Goal: Task Accomplishment & Management: Use online tool/utility

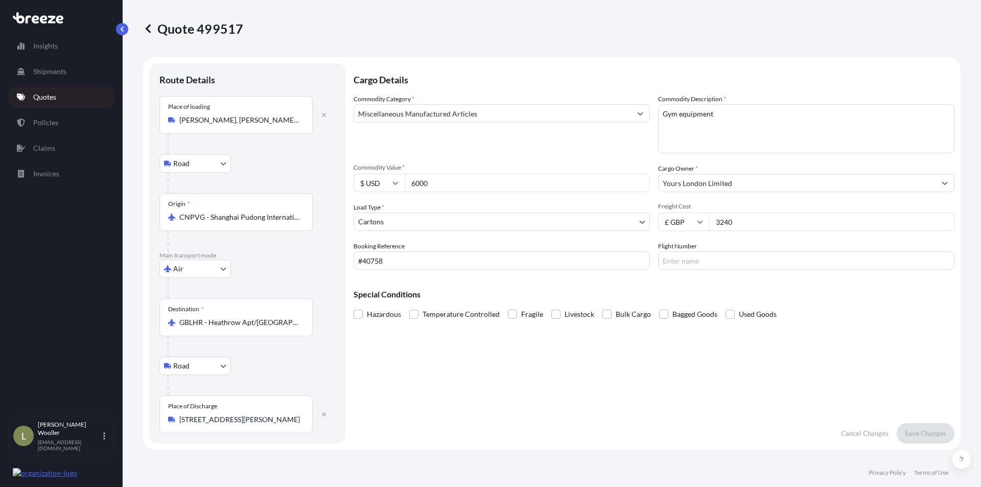
select select "Road"
select select "Air"
select select "Road"
select select "4"
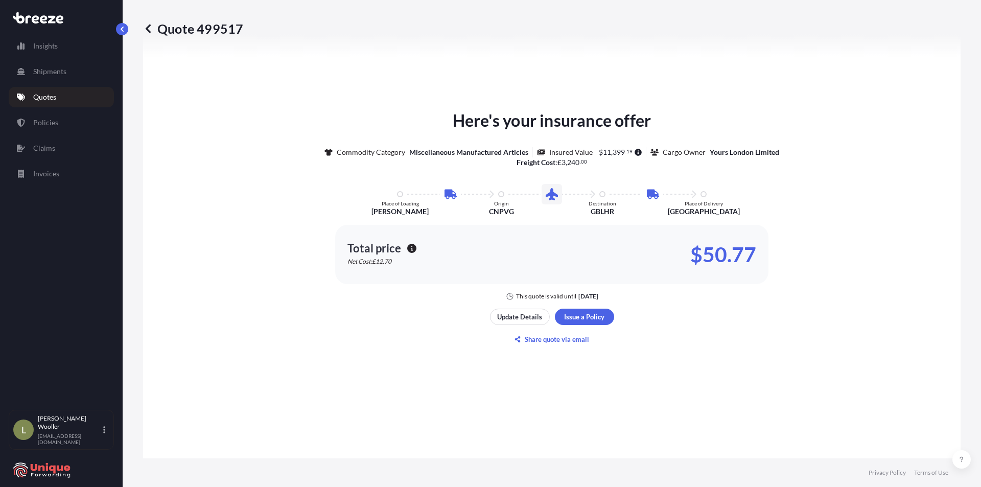
click at [34, 95] on p "Quotes" at bounding box center [44, 97] width 23 height 10
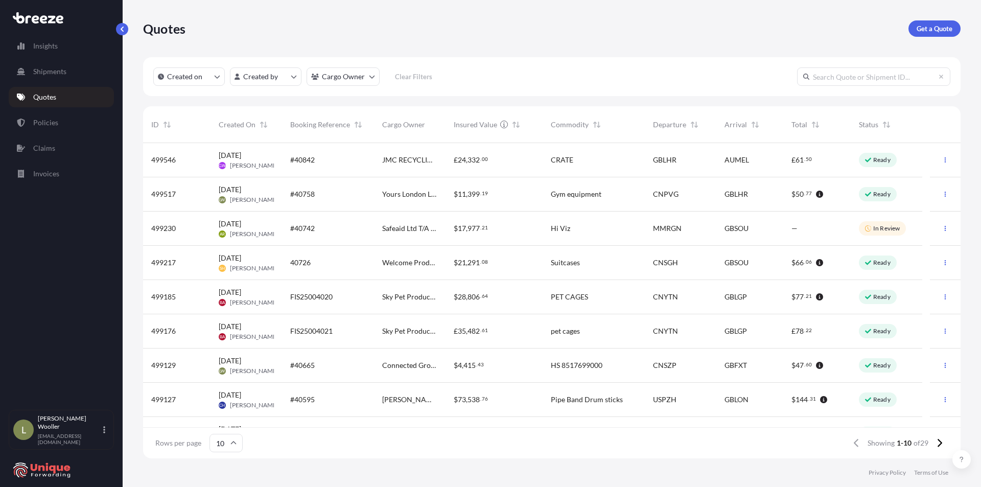
click at [283, 367] on div "#40665" at bounding box center [328, 365] width 92 height 34
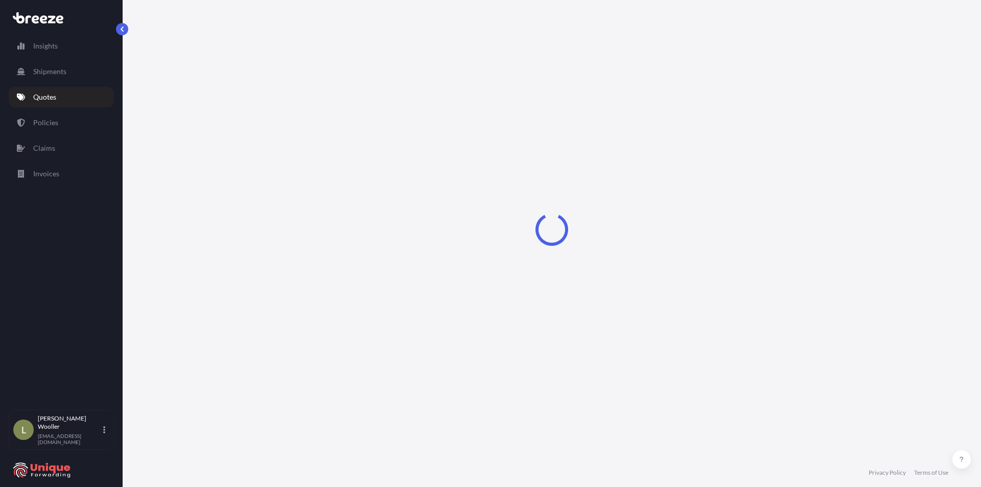
select select "Sea"
select select "Road"
select select "1"
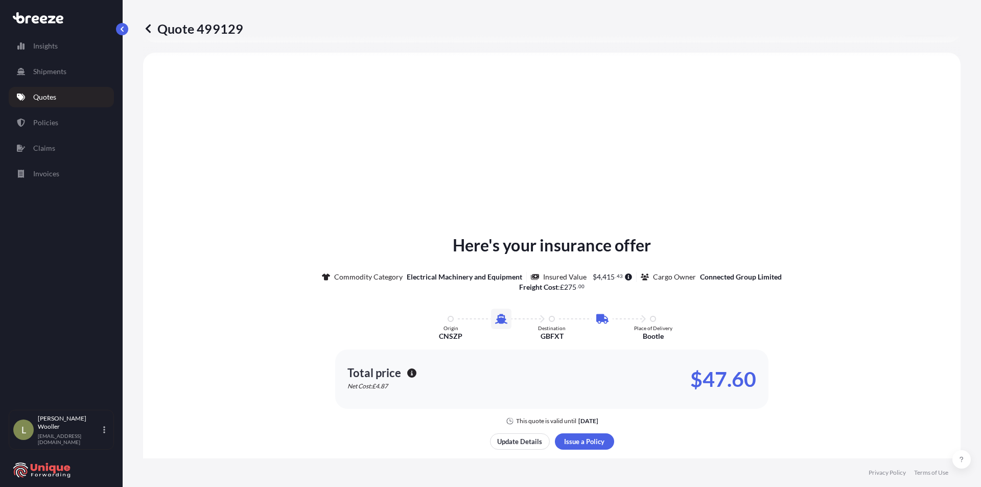
scroll to position [348, 0]
click at [408, 373] on icon "button" at bounding box center [411, 371] width 9 height 9
click at [518, 440] on p "Update Details" at bounding box center [519, 440] width 45 height 10
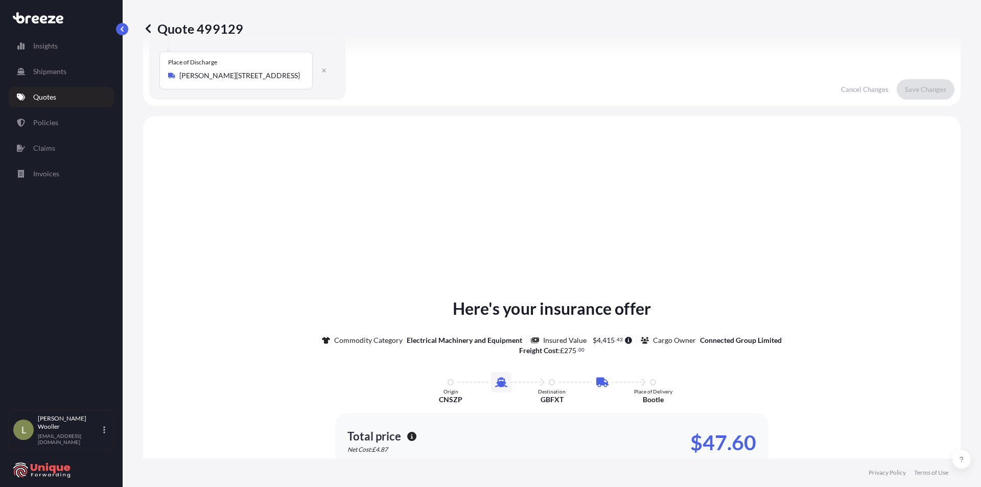
scroll to position [476, 0]
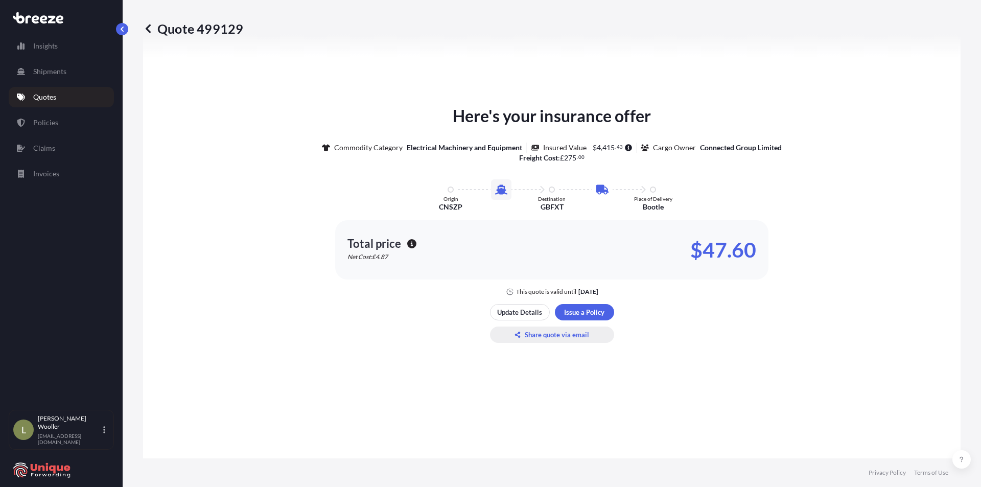
click at [551, 336] on p "Share quote via email" at bounding box center [557, 334] width 64 height 10
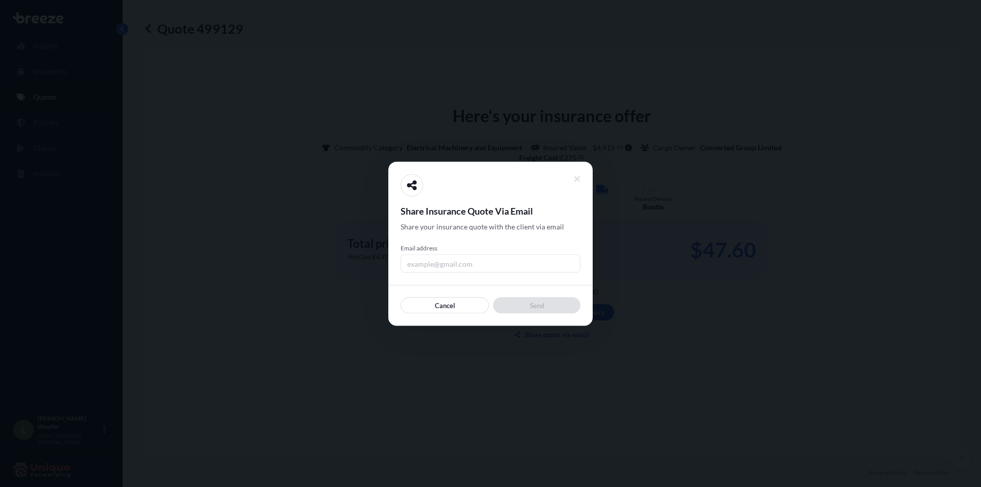
click at [466, 257] on input "Email address" at bounding box center [490, 263] width 180 height 18
type input "[EMAIL_ADDRESS][DOMAIN_NAME]"
